Goal: Task Accomplishment & Management: Manage account settings

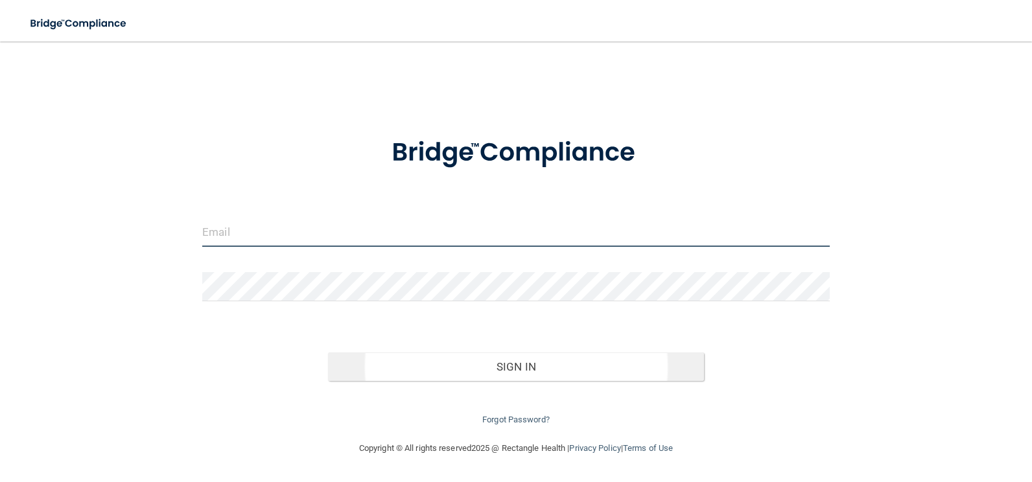
type input "[EMAIL_ADDRESS][DOMAIN_NAME]"
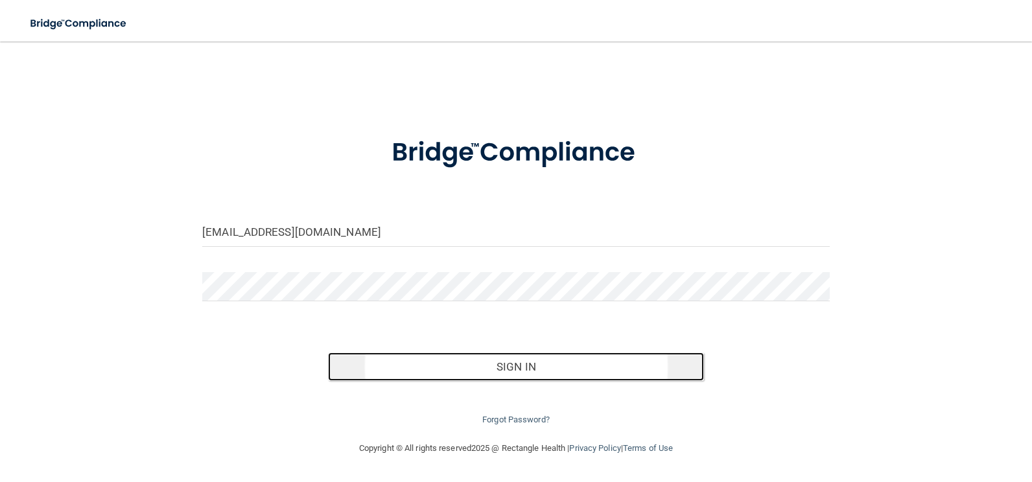
click at [476, 365] on button "Sign In" at bounding box center [516, 367] width 377 height 29
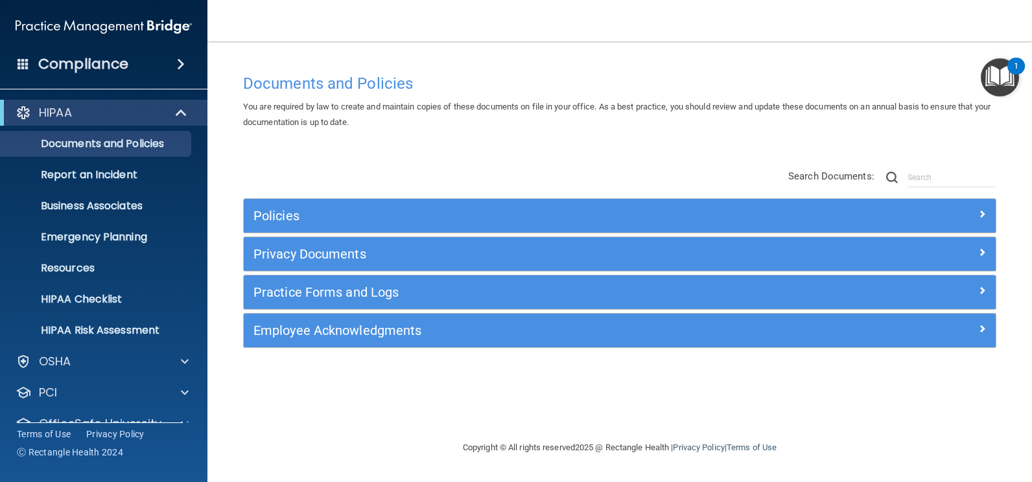
click at [99, 65] on h4 "Compliance" at bounding box center [83, 64] width 90 height 18
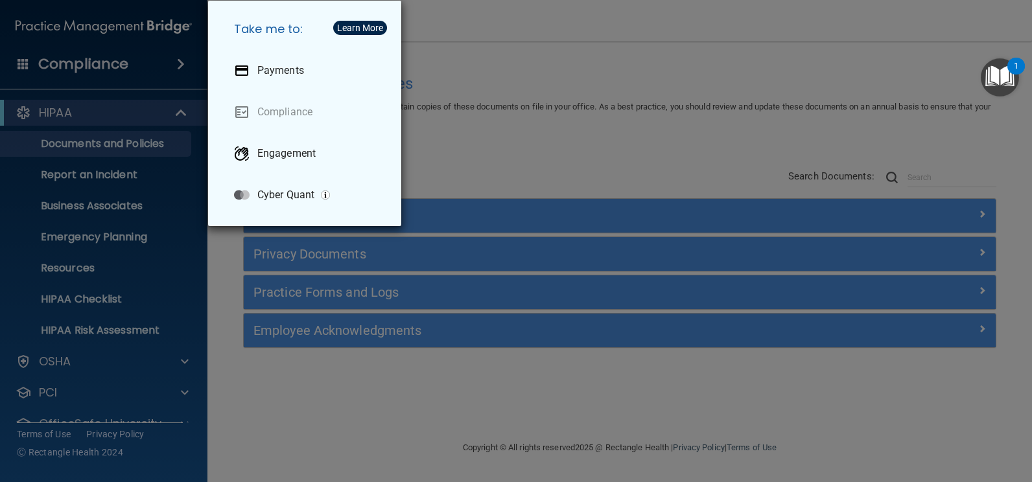
click at [665, 119] on div "Take me to: Payments Compliance Engagement Cyber Quant" at bounding box center [516, 241] width 1032 height 482
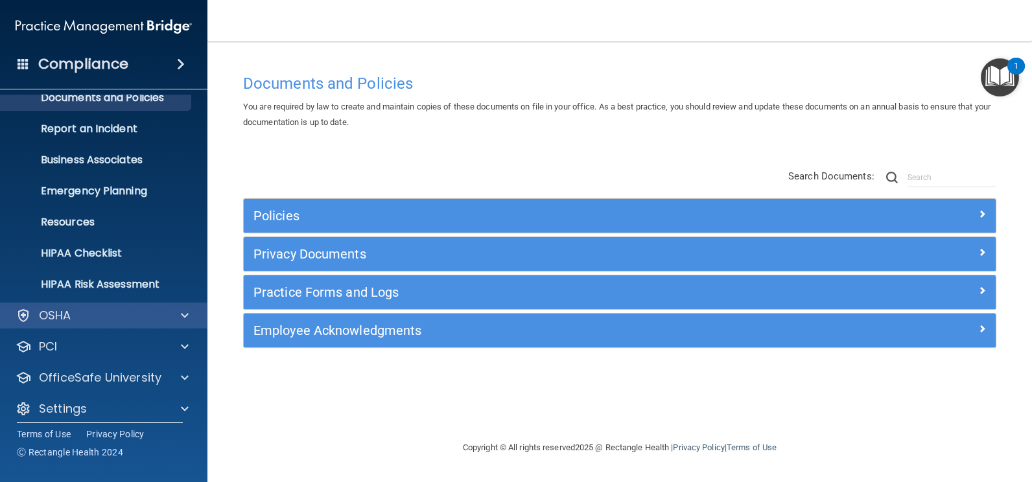
scroll to position [56, 0]
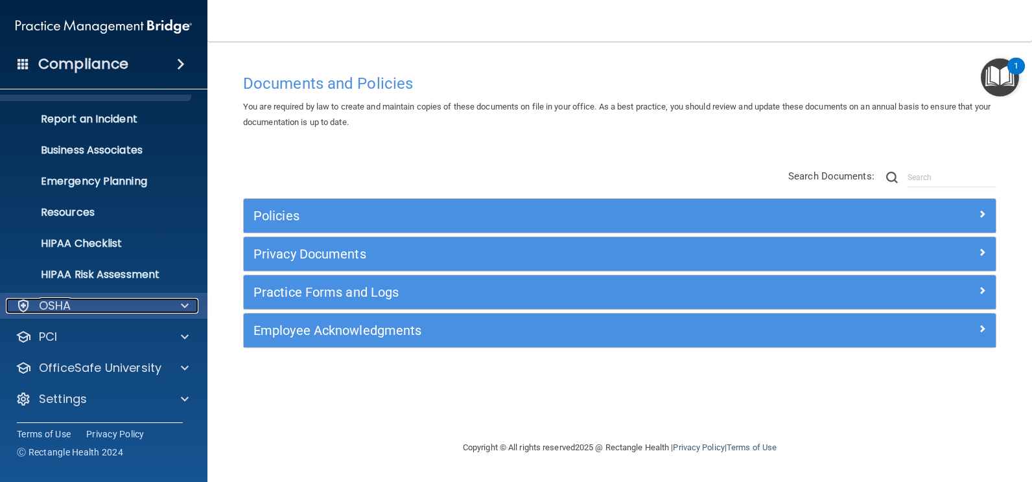
click at [108, 306] on div "OSHA" at bounding box center [86, 306] width 161 height 16
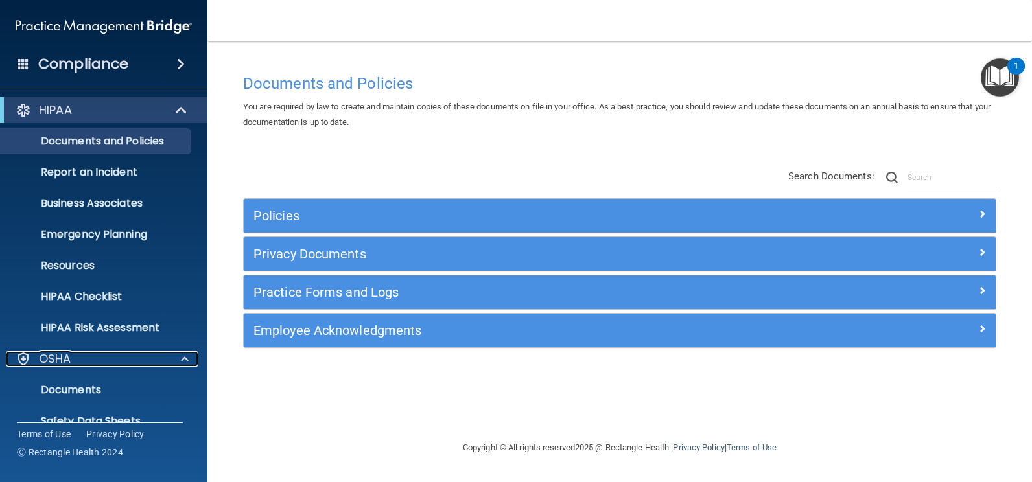
scroll to position [0, 0]
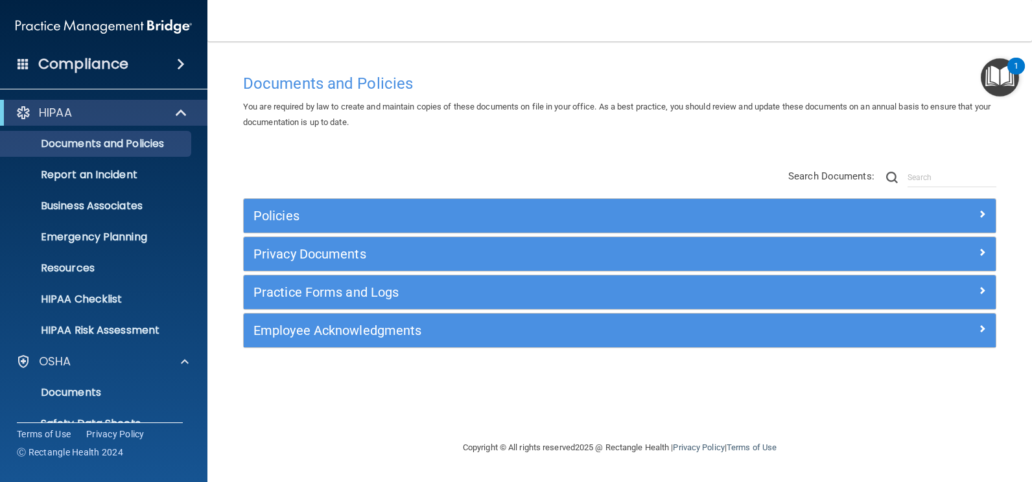
click at [113, 70] on h4 "Compliance" at bounding box center [83, 64] width 90 height 18
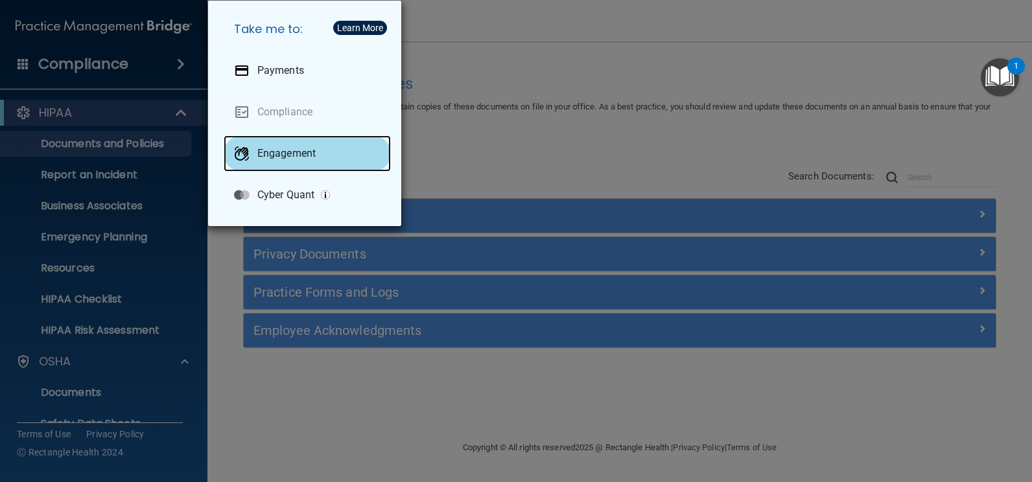
click at [279, 154] on p "Engagement" at bounding box center [286, 153] width 58 height 13
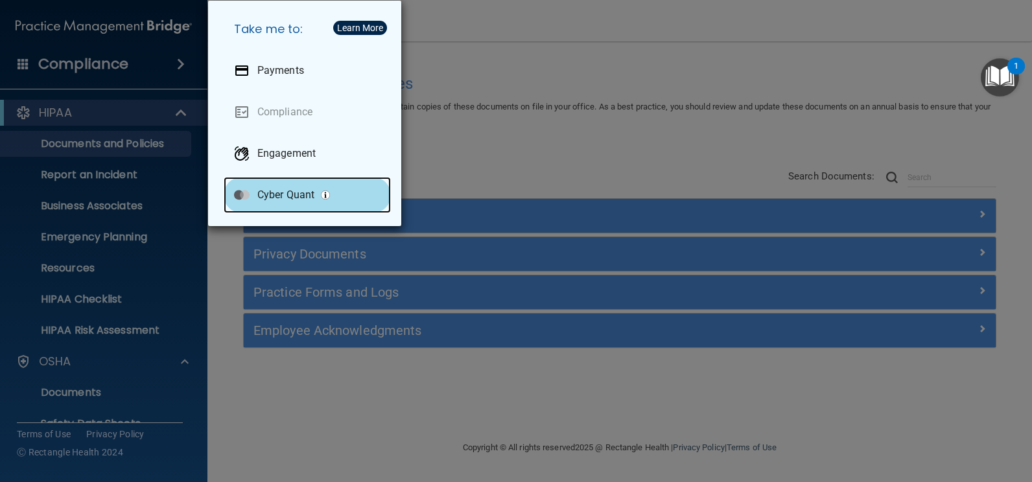
click at [292, 197] on p "Cyber Quant" at bounding box center [285, 195] width 57 height 13
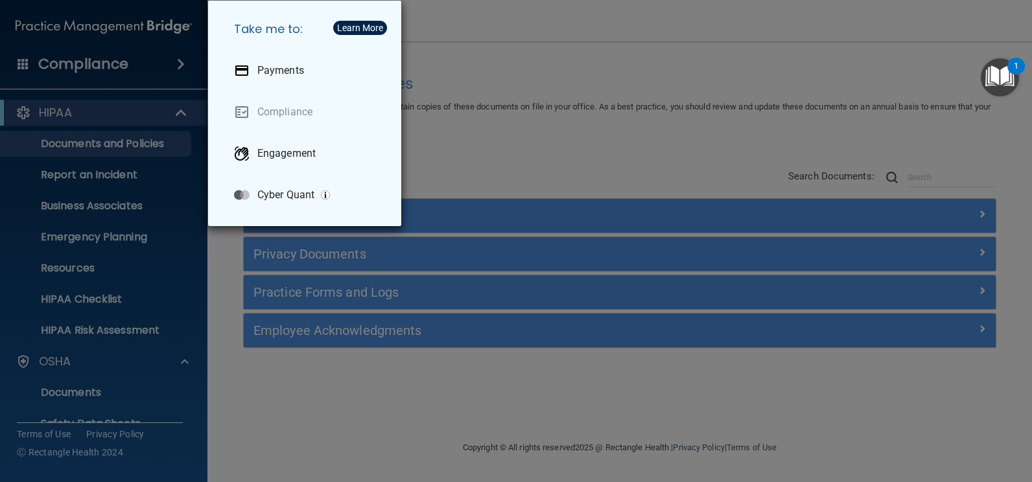
click at [467, 49] on div "Take me to: Payments Compliance Engagement Cyber Quant" at bounding box center [516, 241] width 1032 height 482
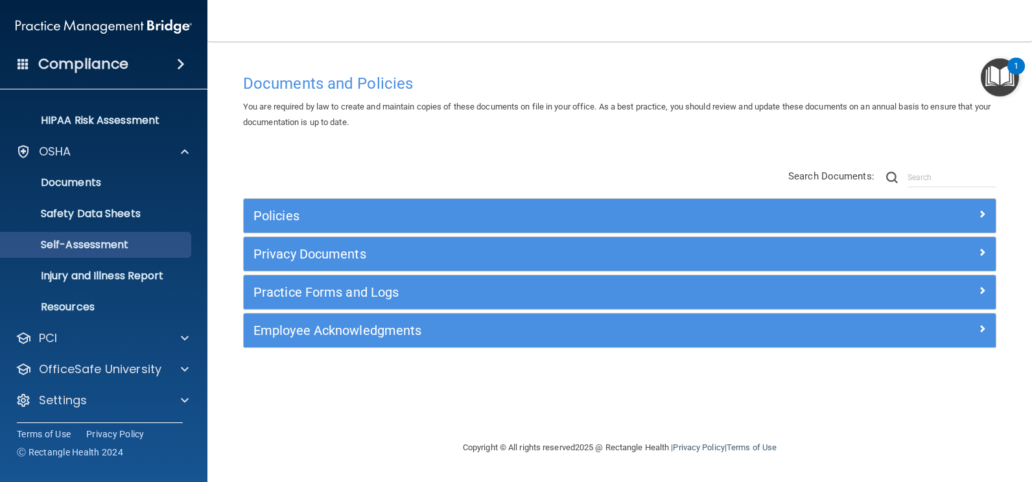
scroll to position [211, 0]
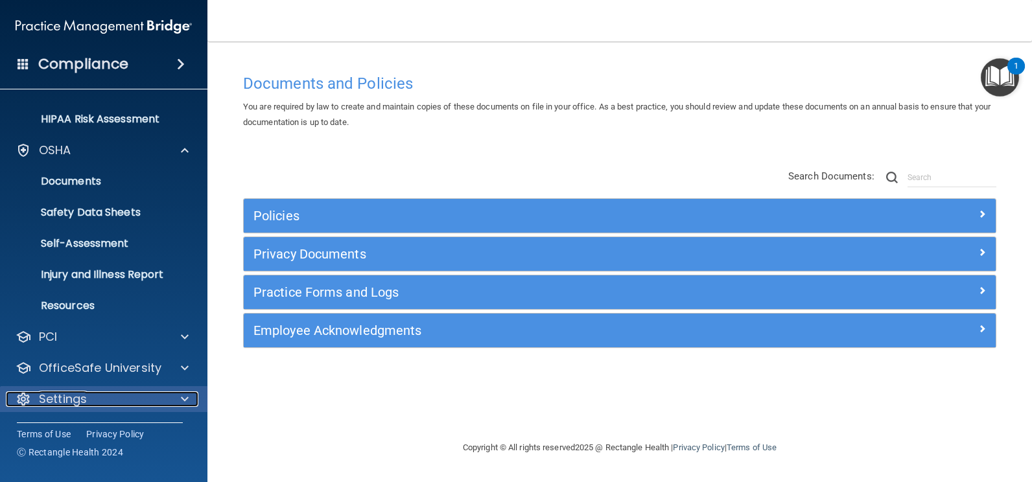
click at [111, 402] on div "Settings" at bounding box center [86, 399] width 161 height 16
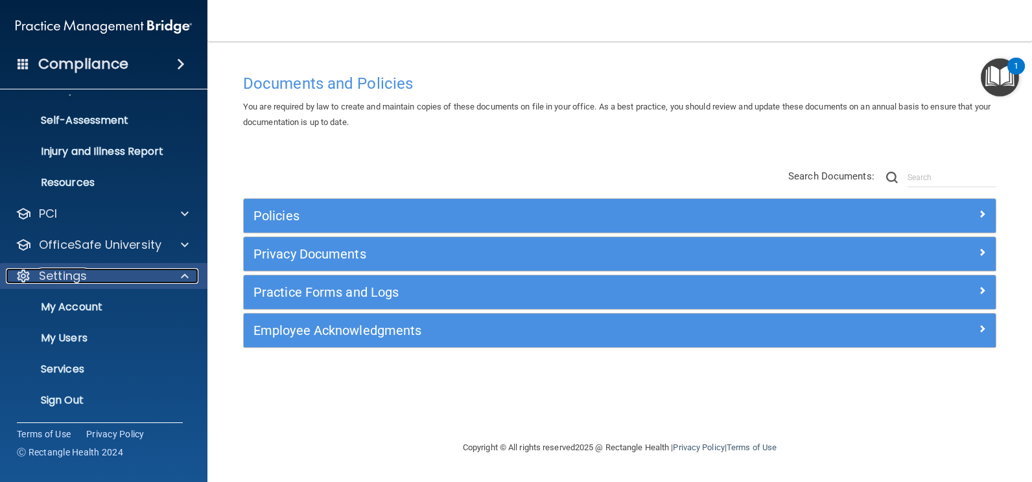
scroll to position [335, 0]
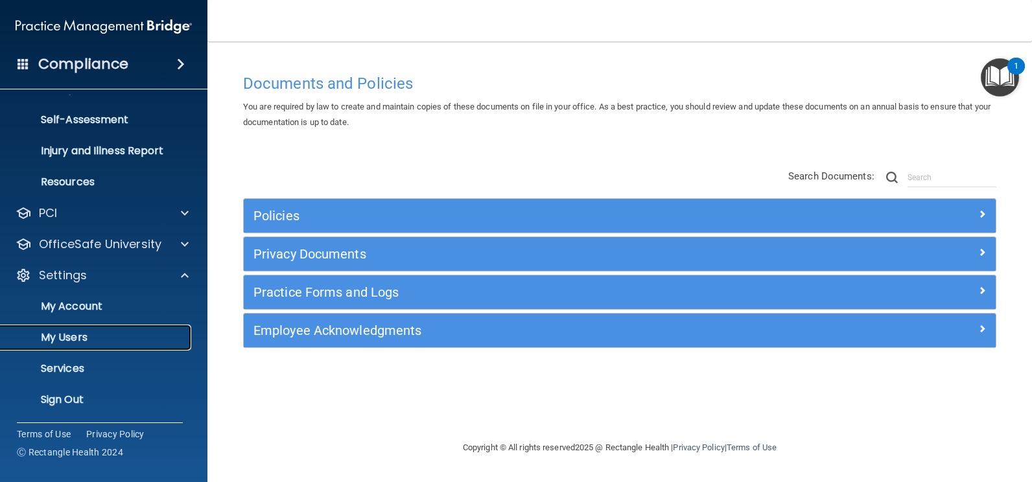
click at [98, 331] on p "My Users" at bounding box center [96, 337] width 177 height 13
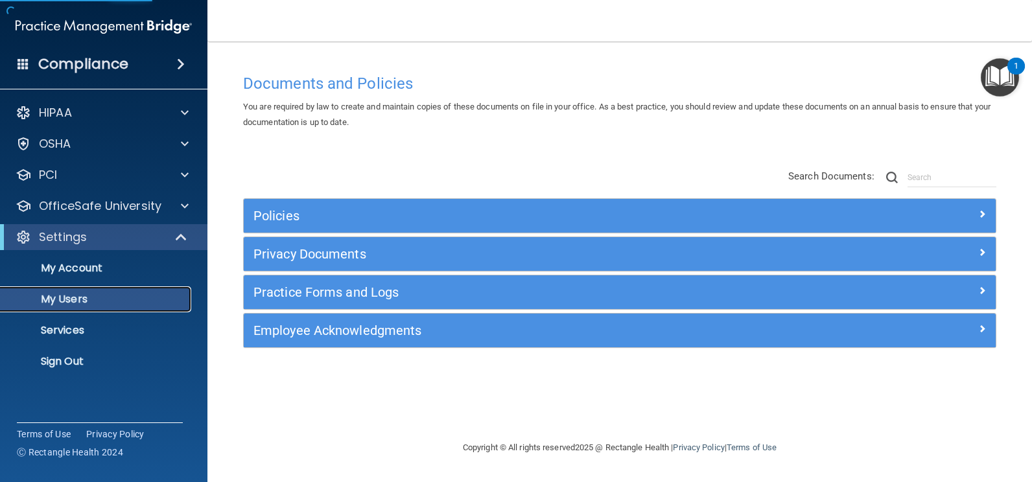
select select "20"
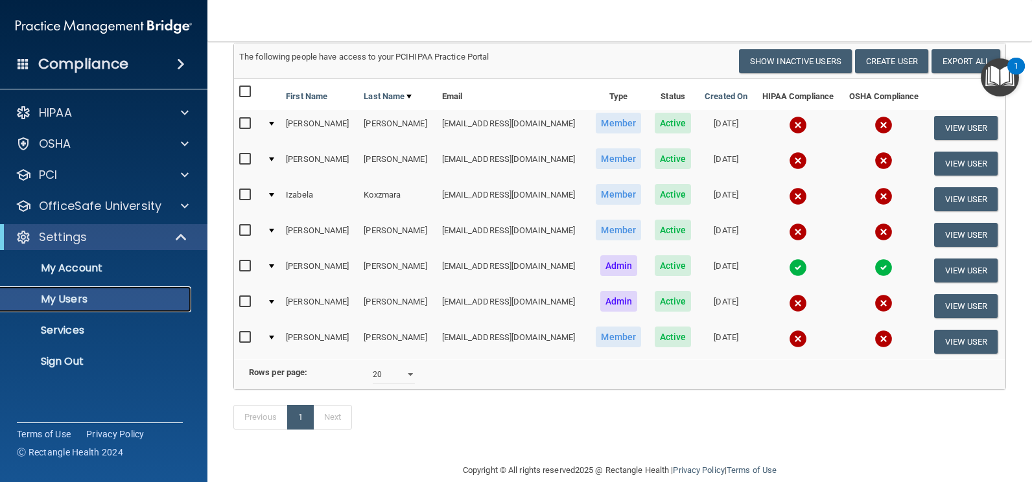
scroll to position [127, 0]
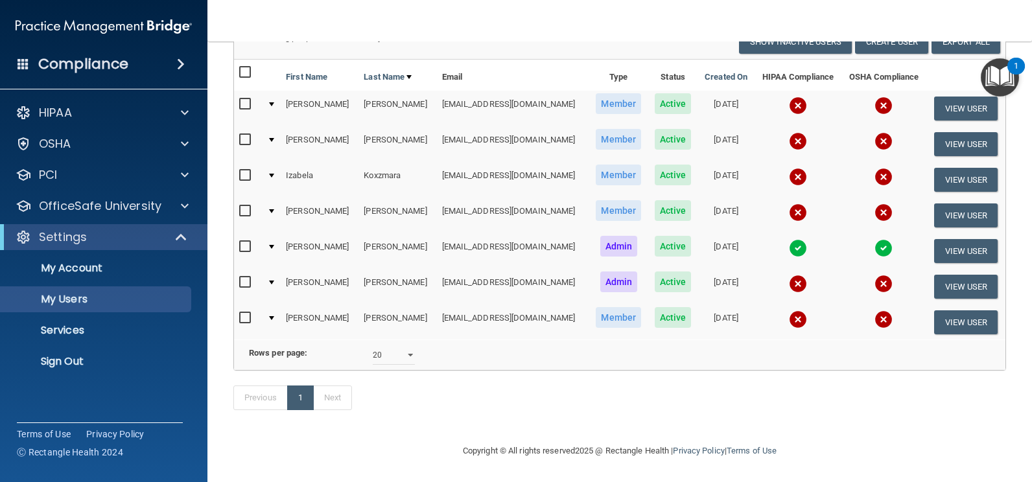
click at [246, 135] on input "checkbox" at bounding box center [246, 140] width 15 height 10
checkbox input "true"
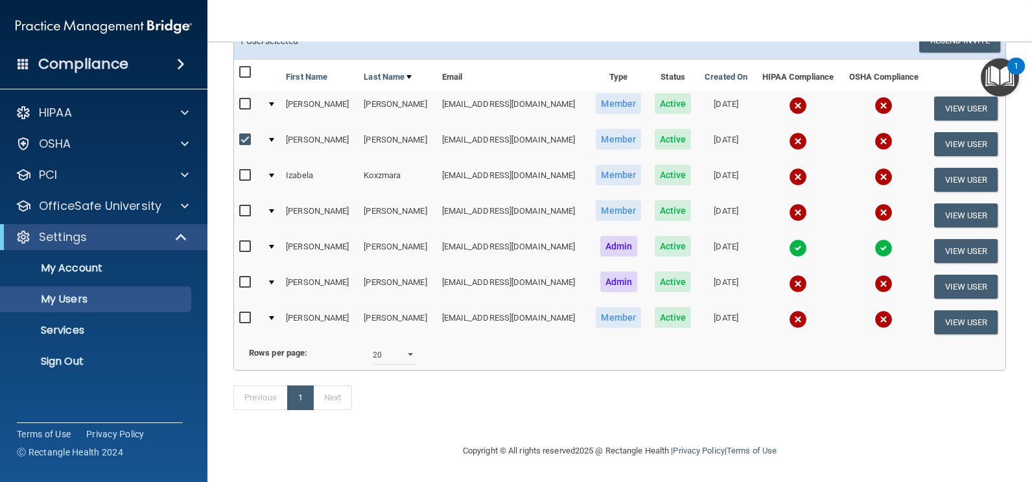
scroll to position [128, 0]
click at [941, 132] on button "View User" at bounding box center [966, 144] width 64 height 24
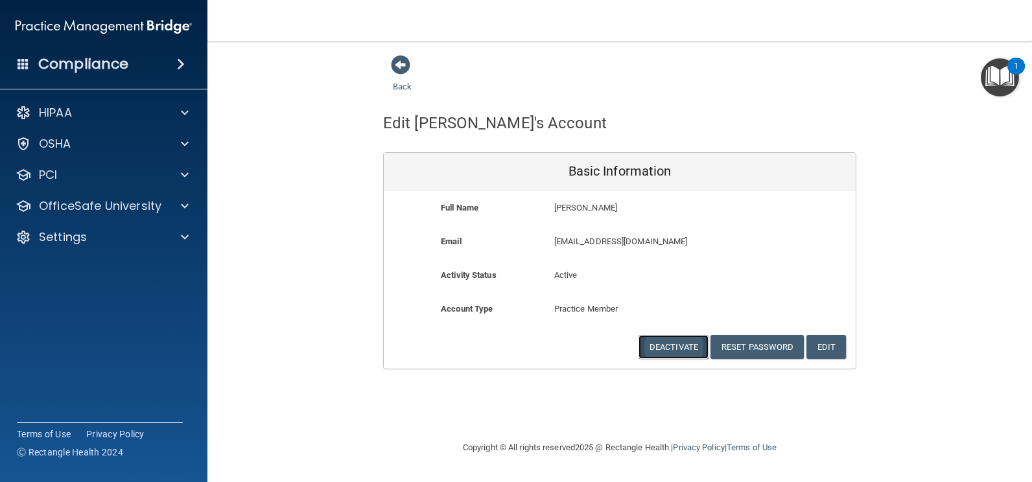
click at [686, 349] on button "Deactivate" at bounding box center [673, 347] width 70 height 24
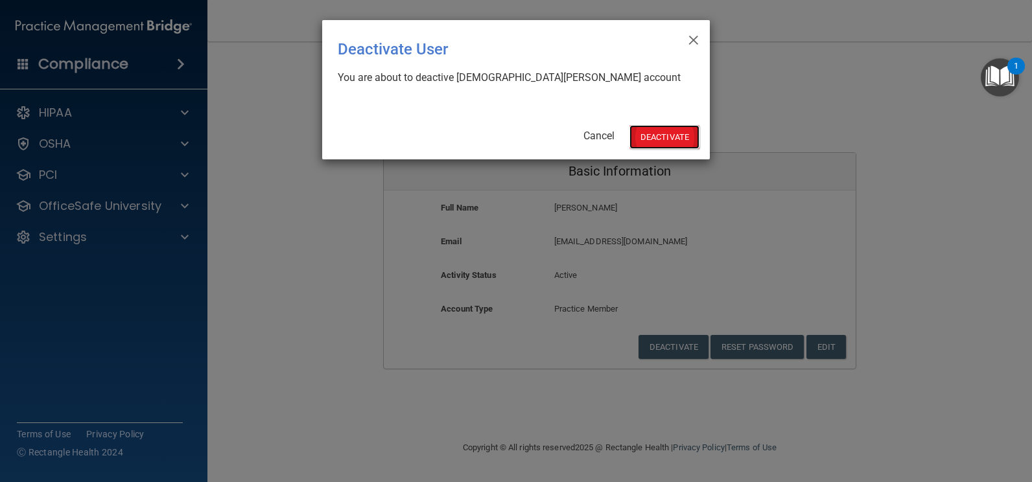
click at [668, 134] on button "Deactivate" at bounding box center [664, 137] width 70 height 24
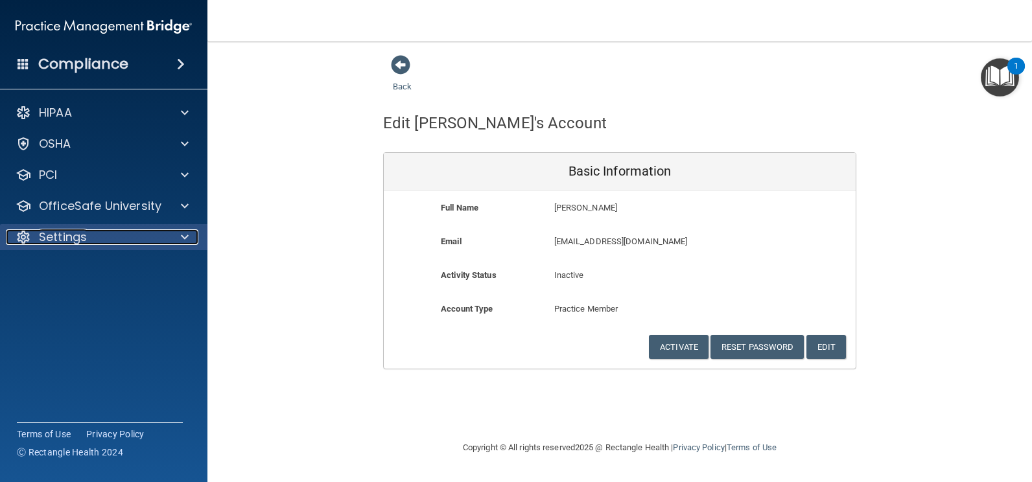
click at [80, 242] on p "Settings" at bounding box center [63, 237] width 48 height 16
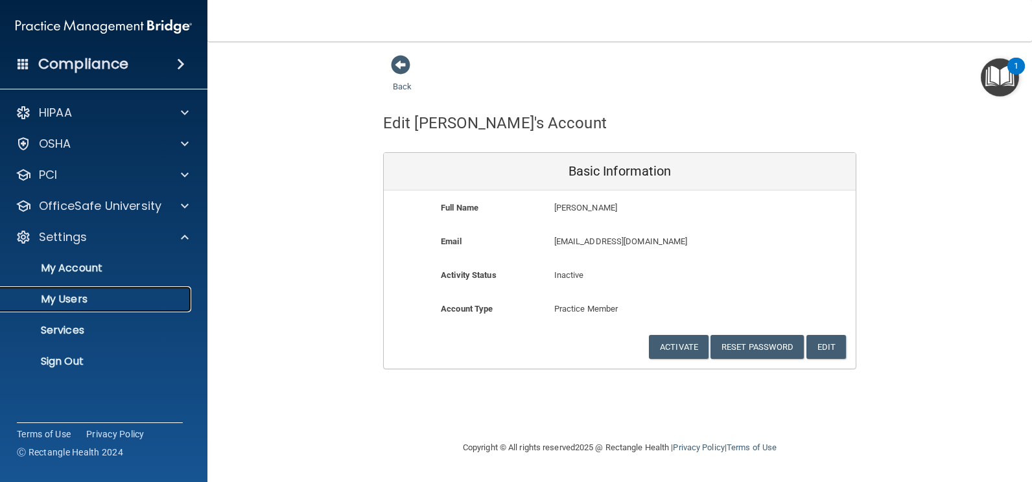
click at [49, 304] on p "My Users" at bounding box center [96, 299] width 177 height 13
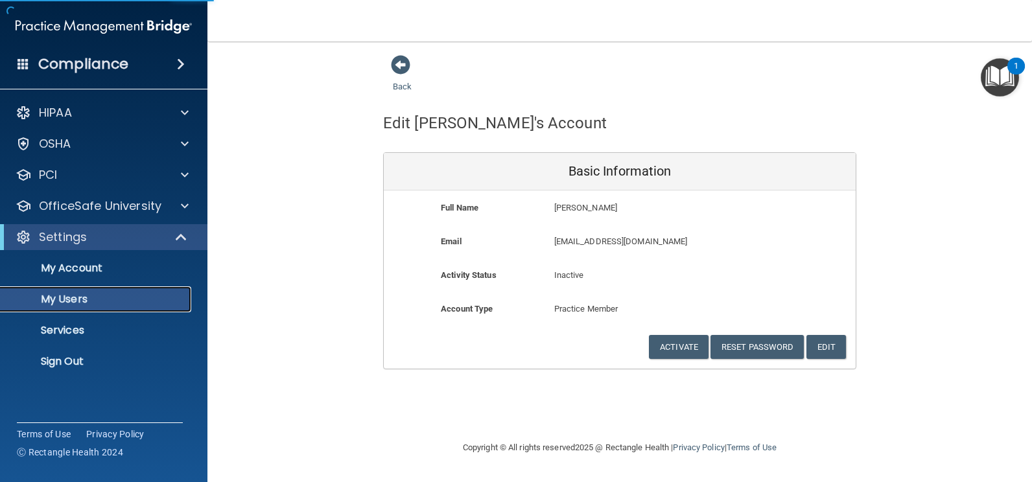
select select "20"
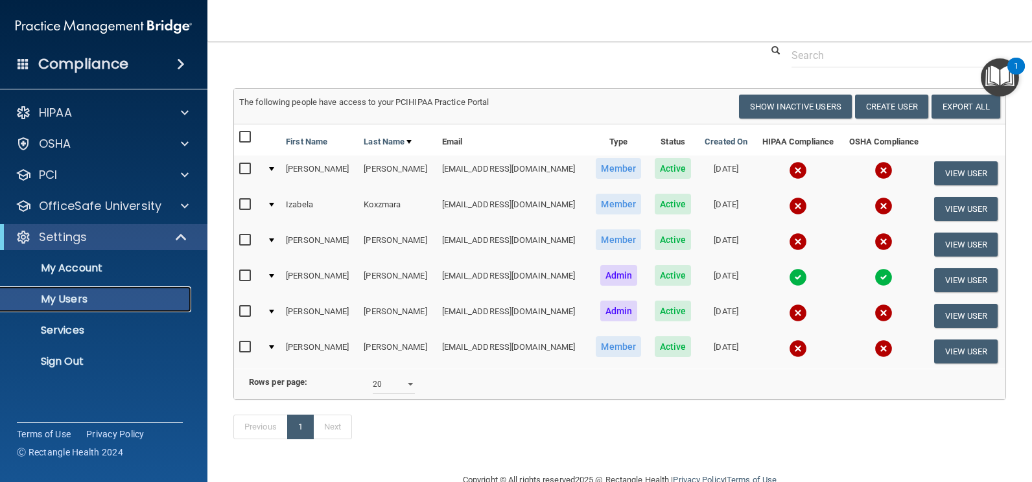
scroll to position [91, 0]
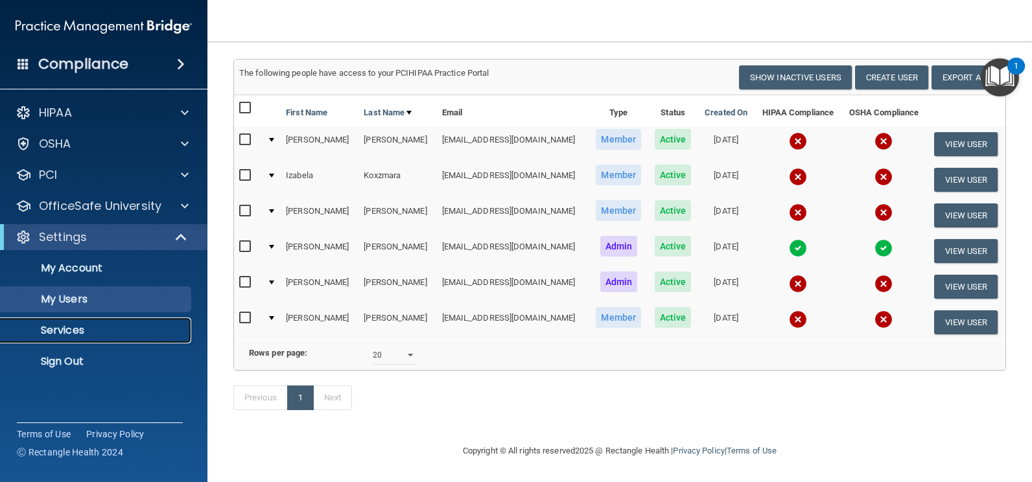
click at [73, 325] on p "Services" at bounding box center [96, 330] width 177 height 13
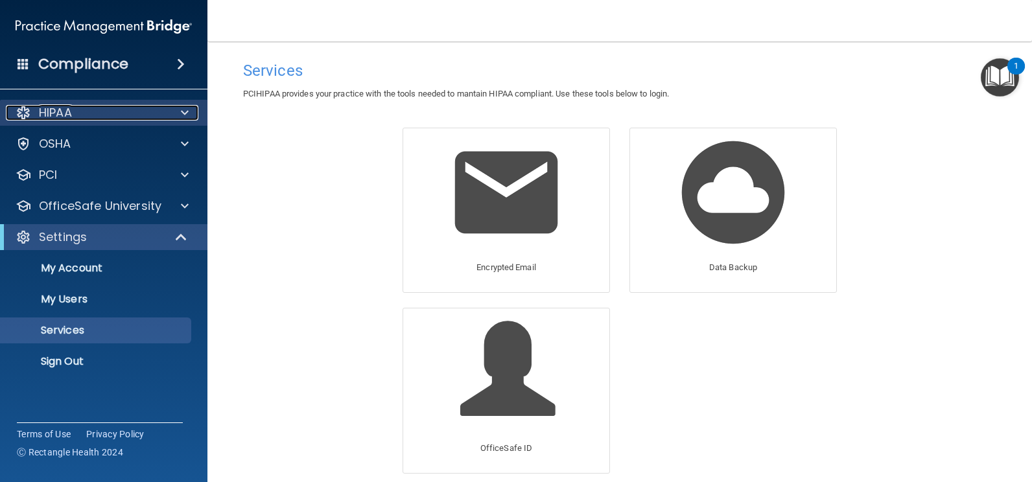
click at [89, 113] on div "HIPAA" at bounding box center [86, 113] width 161 height 16
